Goal: Task Accomplishment & Management: Use online tool/utility

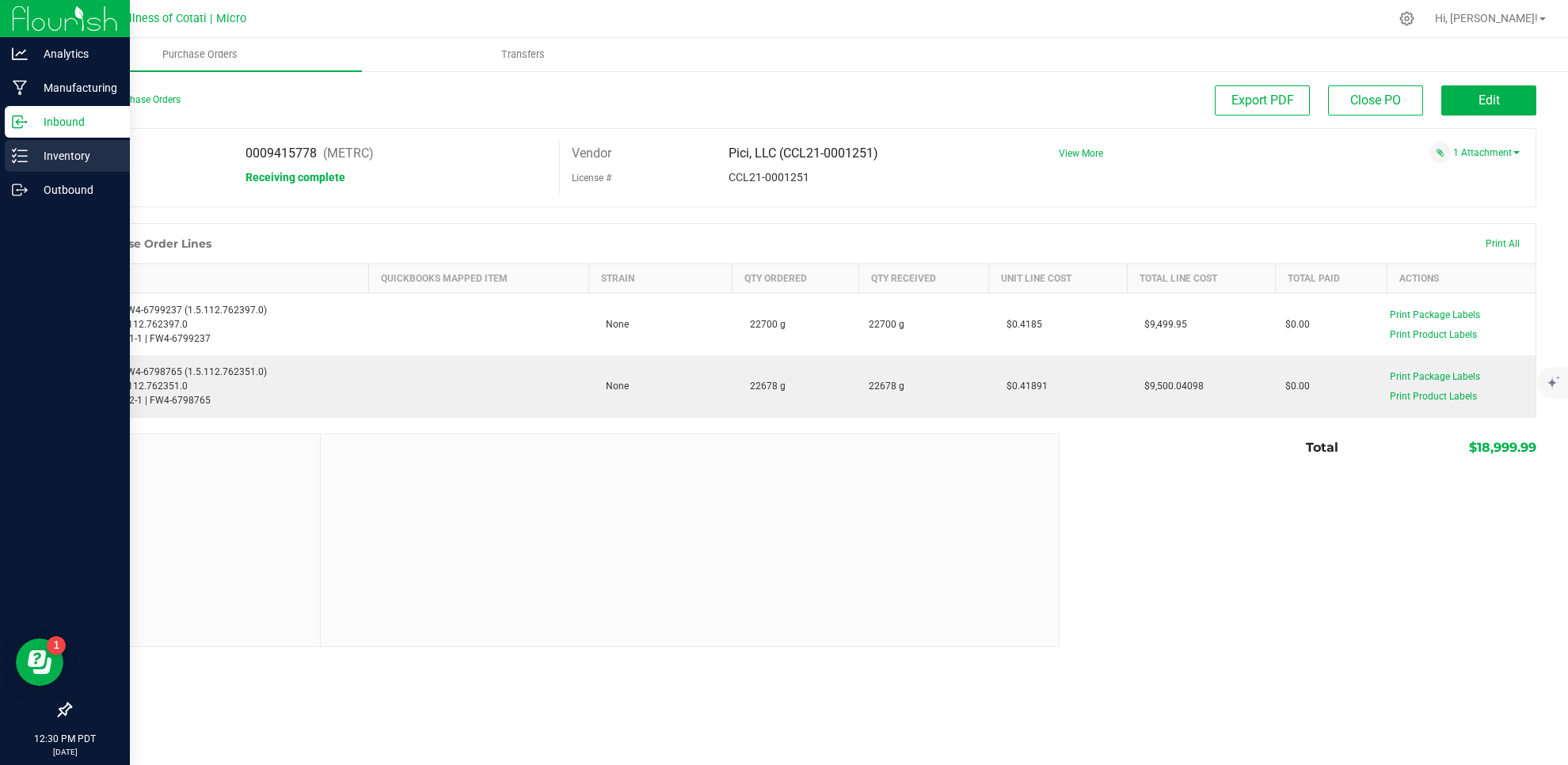
click at [68, 163] on p "Inventory" at bounding box center [75, 155] width 95 height 19
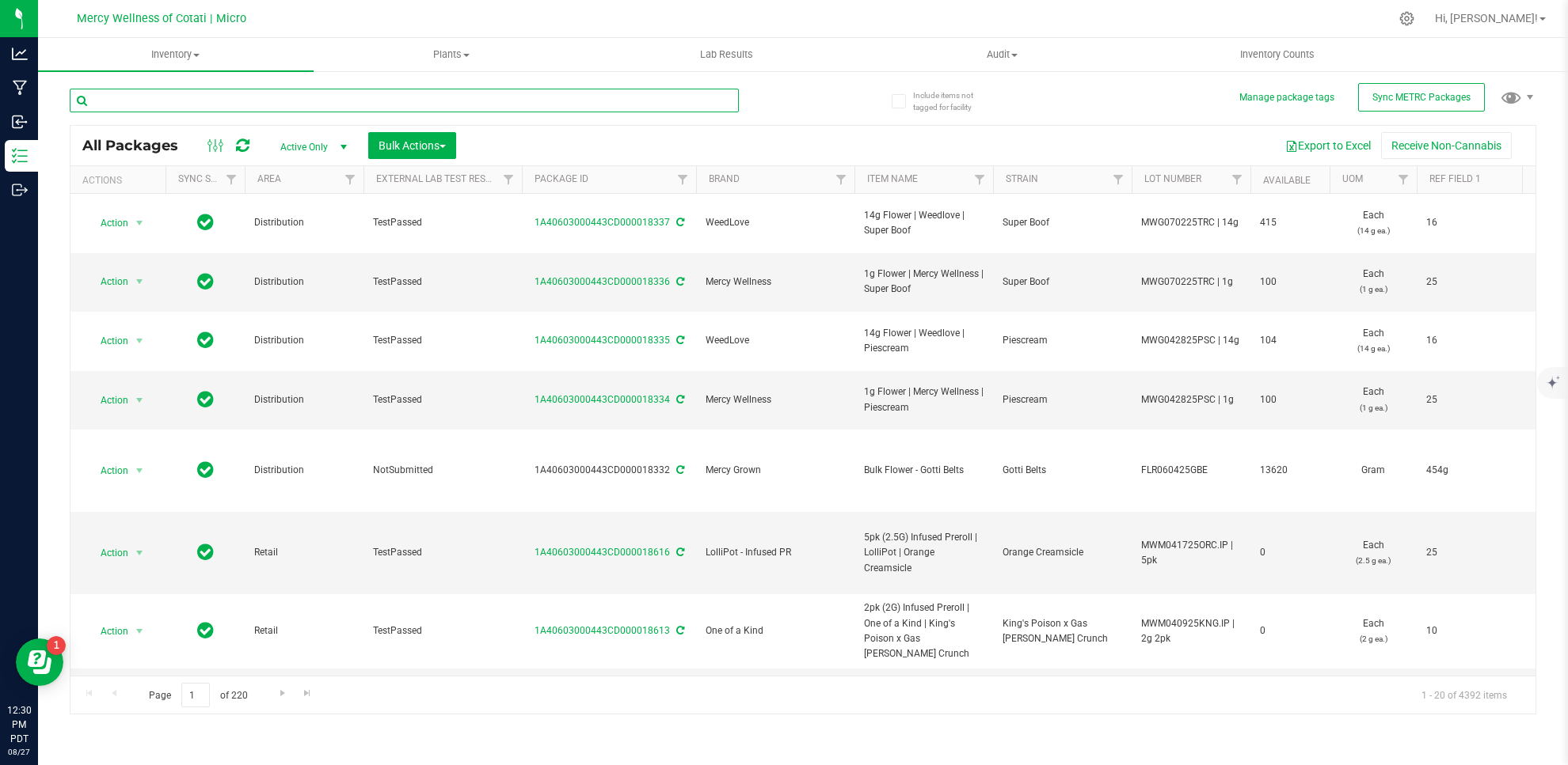
click at [201, 100] on input "text" at bounding box center [404, 100] width 669 height 24
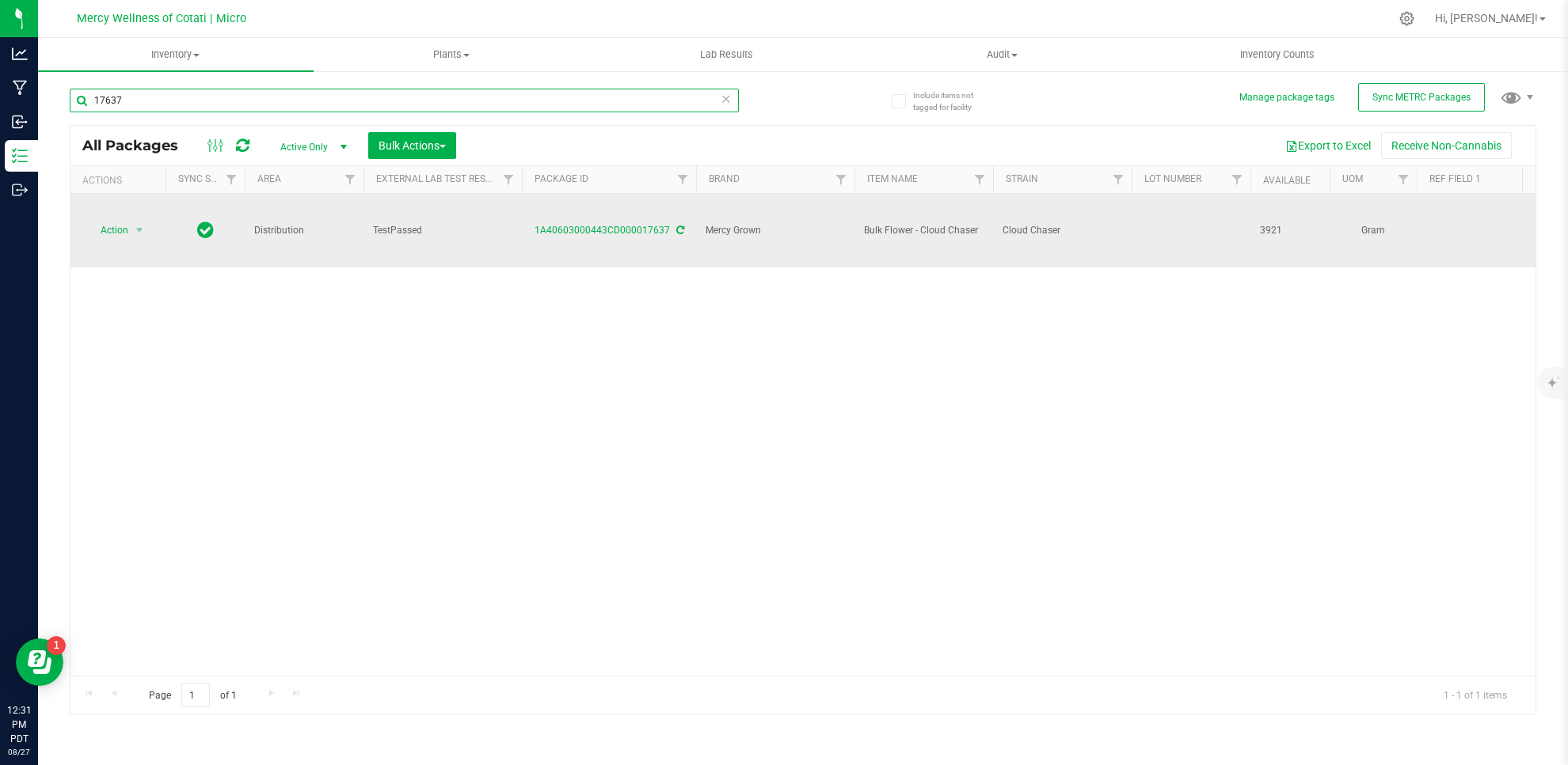
type input "17637"
click at [1148, 216] on td at bounding box center [1191, 230] width 119 height 73
paste input "MWG070225CC"
type input "MWG070225CC"
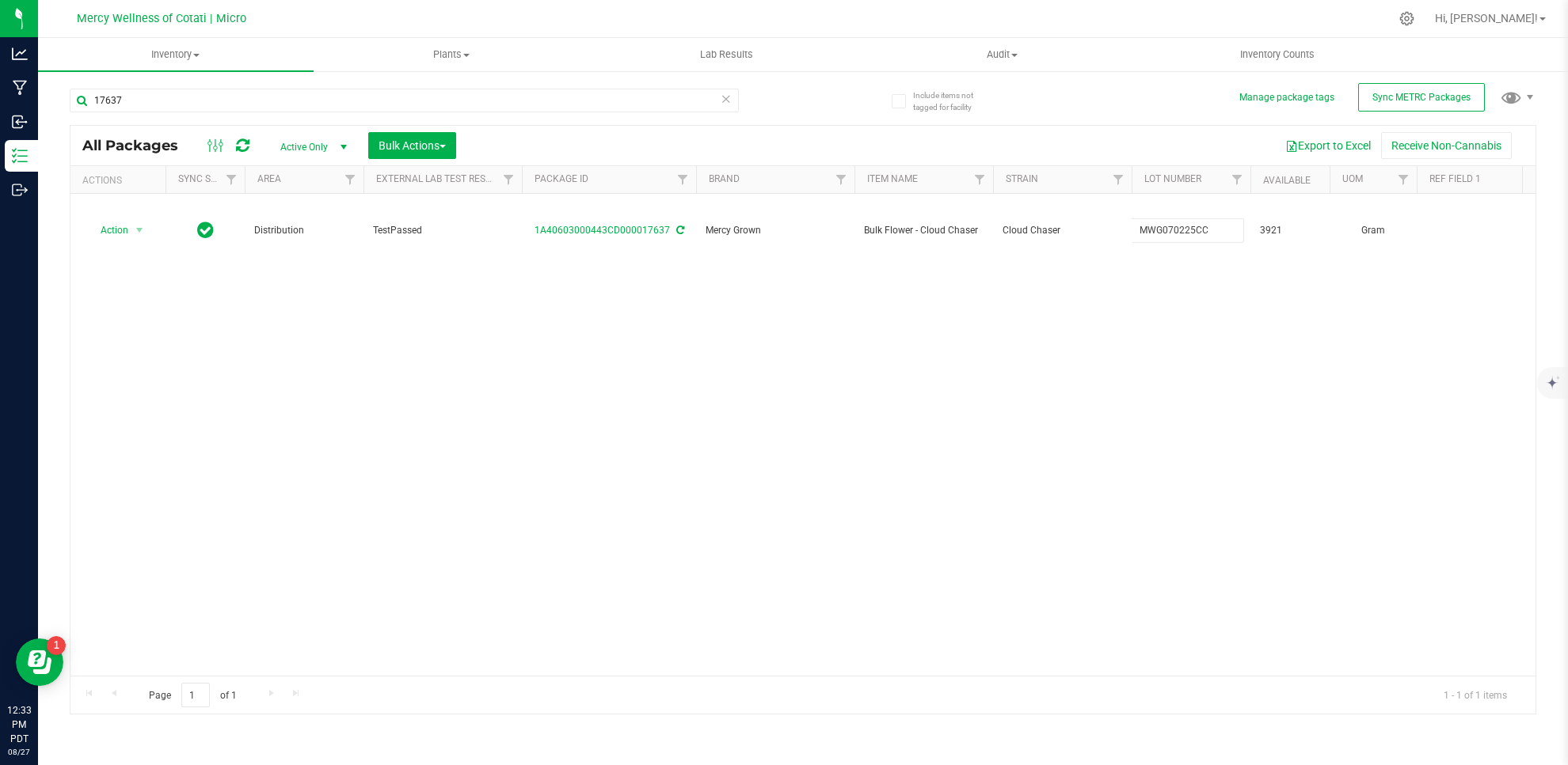
click at [1188, 304] on div "All Packages Active Only Active Only Lab Samples Locked All External Internal B…" at bounding box center [803, 420] width 1467 height 590
click at [389, 94] on input "17637" at bounding box center [404, 100] width 669 height 24
click at [393, 97] on input "11849" at bounding box center [404, 100] width 669 height 24
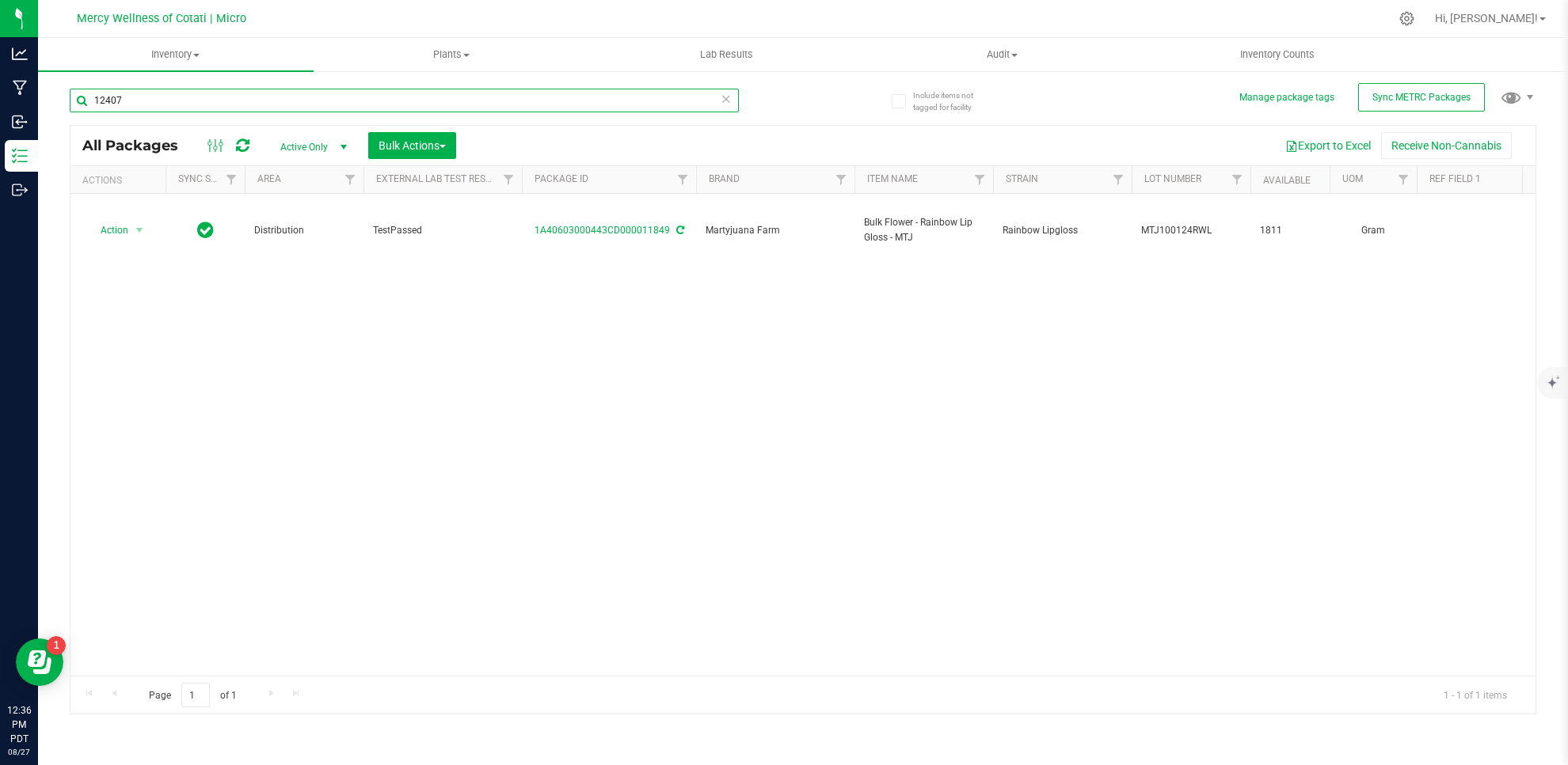
type input "12407"
